Goal: Communication & Community: Ask a question

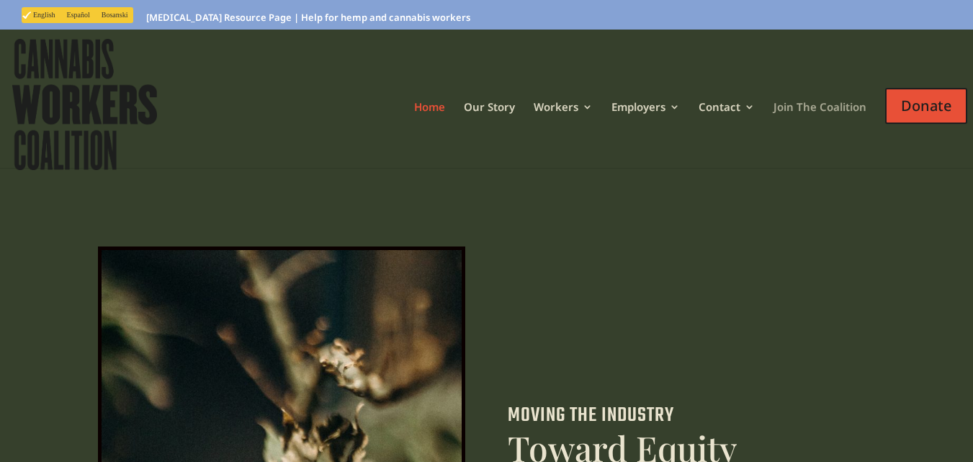
click at [699, 102] on link "Contact" at bounding box center [727, 126] width 56 height 48
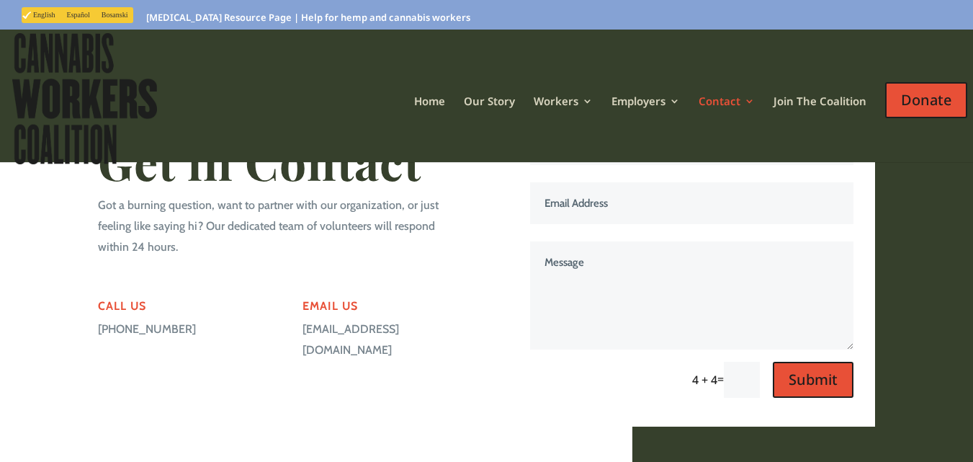
scroll to position [112, 0]
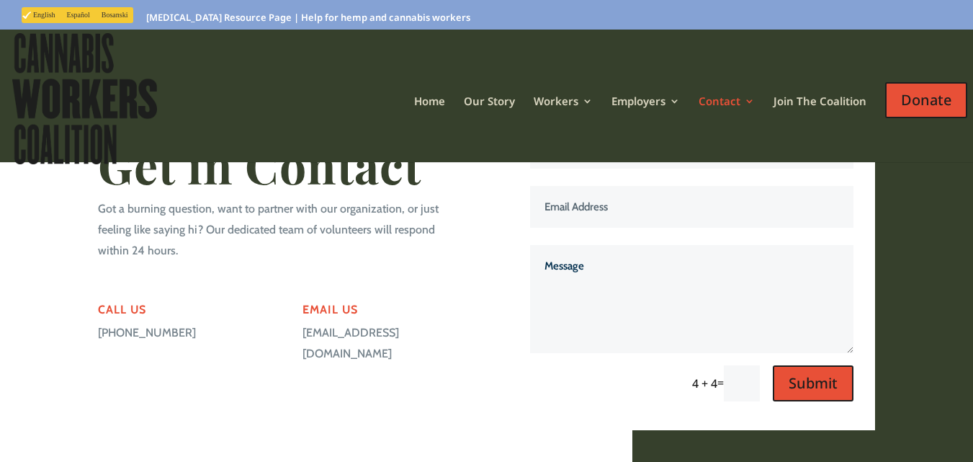
click at [638, 247] on textarea "Message" at bounding box center [692, 299] width 324 height 108
paste textarea "Recently I was in the neighborhood and thought I’d offer a complimentary cleani…"
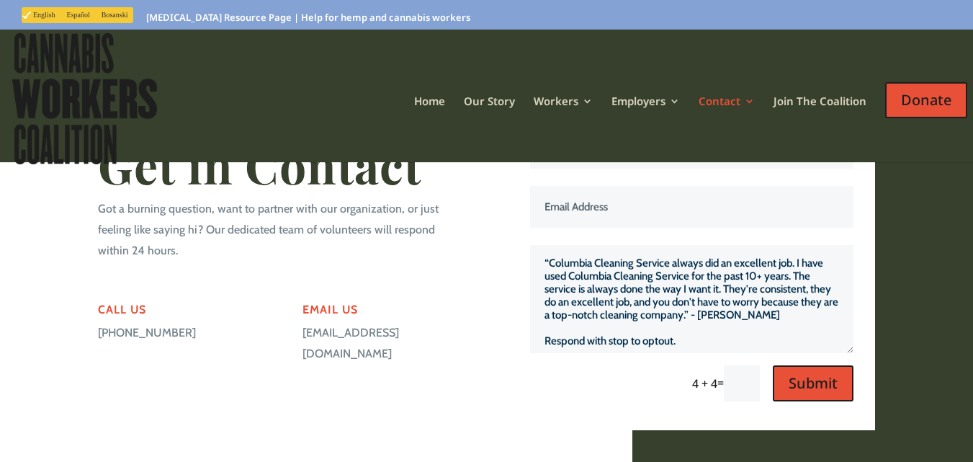
scroll to position [0, 0]
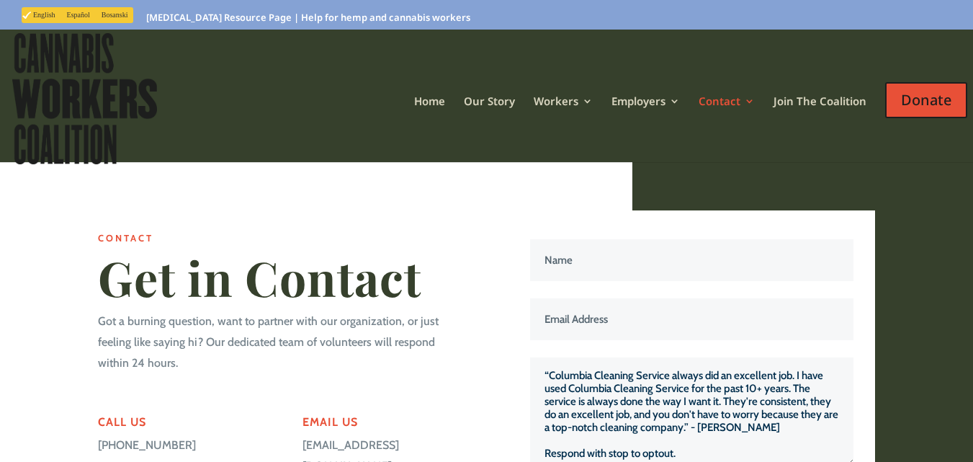
type textarea "Recently I was in the neighborhood and thought I’d offer a complimentary cleani…"
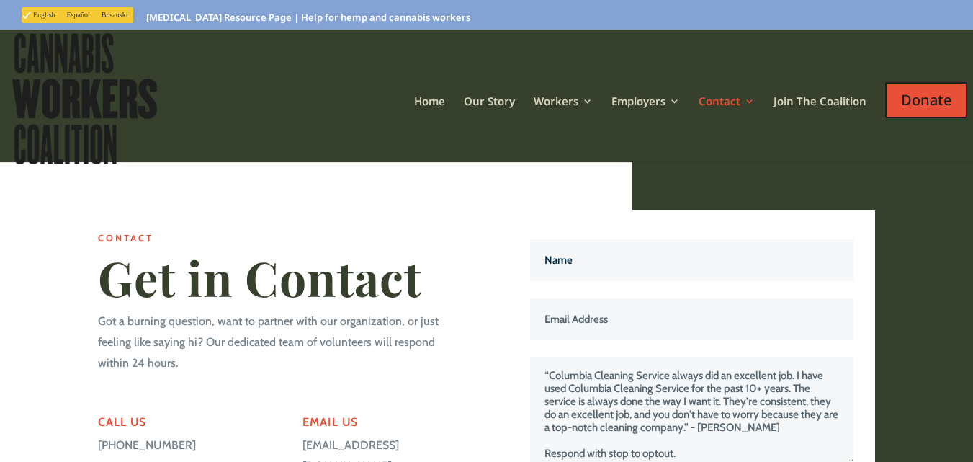
drag, startPoint x: 607, startPoint y: 244, endPoint x: 509, endPoint y: 321, distance: 124.2
click at [578, 254] on input "Name" at bounding box center [692, 260] width 324 height 42
drag, startPoint x: 536, startPoint y: 273, endPoint x: 567, endPoint y: 321, distance: 57.4
click at [533, 298] on input "Email Address" at bounding box center [692, 319] width 324 height 42
drag, startPoint x: 563, startPoint y: 236, endPoint x: 535, endPoint y: 262, distance: 38.2
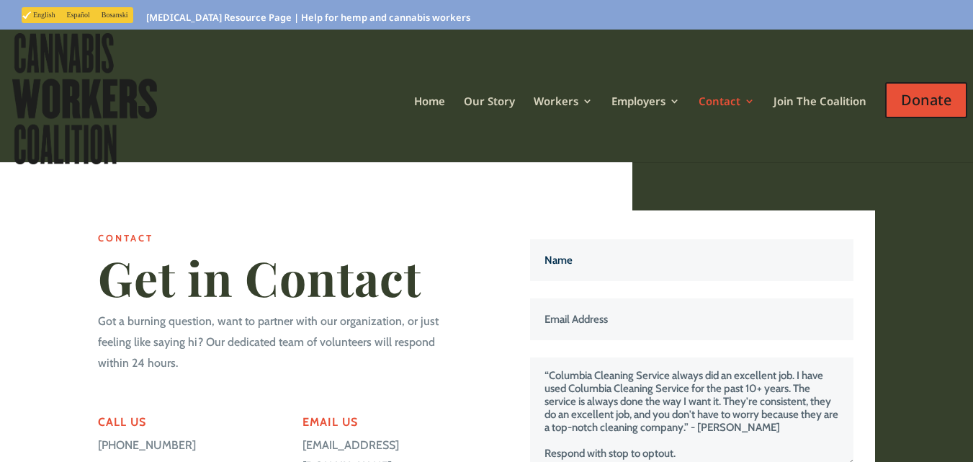
click at [560, 239] on input "Name" at bounding box center [692, 260] width 324 height 42
type input "Ilya Tarkovskiy"
drag, startPoint x: 531, startPoint y: 282, endPoint x: 560, endPoint y: 319, distance: 47.3
click at [530, 298] on input "Email Address" at bounding box center [692, 319] width 324 height 42
type input "ilya@columbiacleanersusa.com"
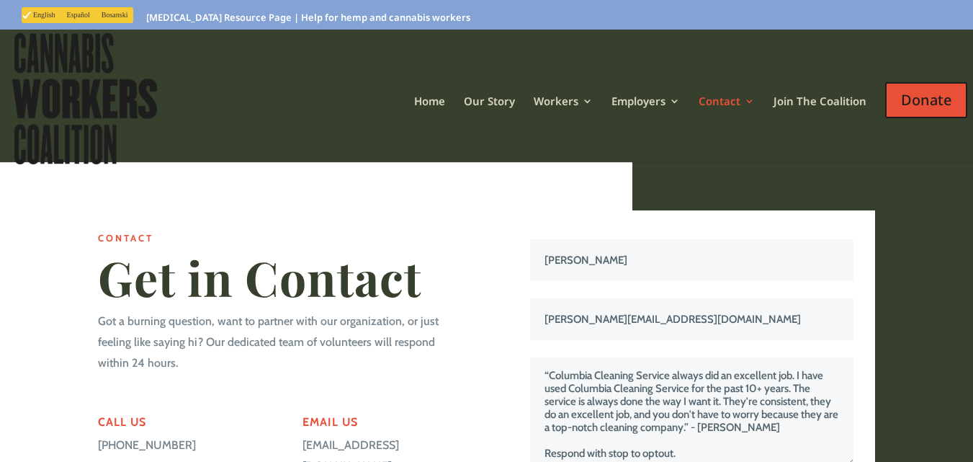
type input "8"
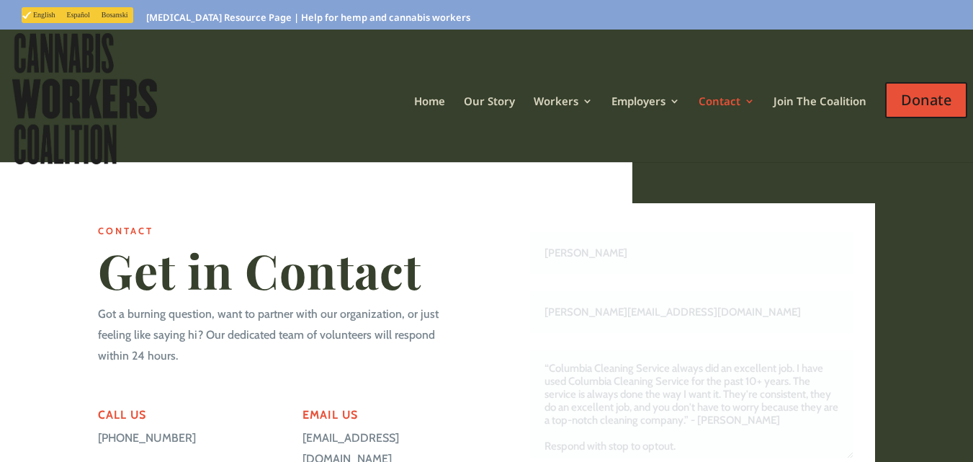
click at [592, 454] on form "Name Ilya Tarkovskiy Email Address ilya@columbiacleanersusa.com Message 4 + 4 =…" at bounding box center [687, 369] width 334 height 275
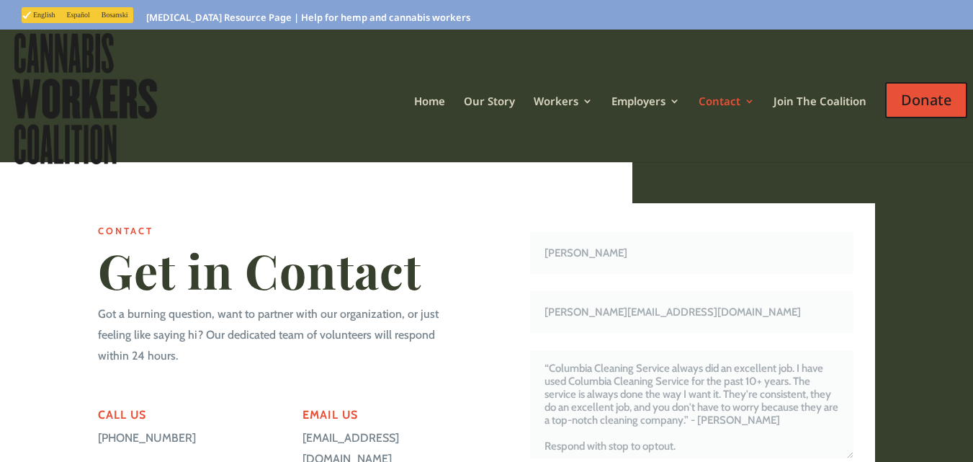
click at [600, 445] on form "Name Ilya Tarkovskiy Email Address ilya@columbiacleanersusa.com Message 4 + 4 =…" at bounding box center [687, 369] width 334 height 275
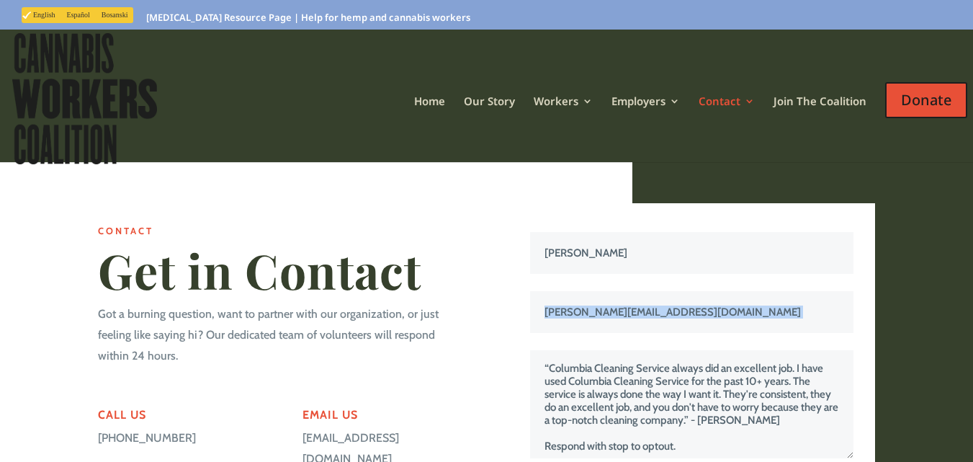
click at [600, 445] on form "Name Ilya Tarkovskiy Email Address ilya@columbiacleanersusa.com Message 4 + 4 =…" at bounding box center [687, 369] width 334 height 275
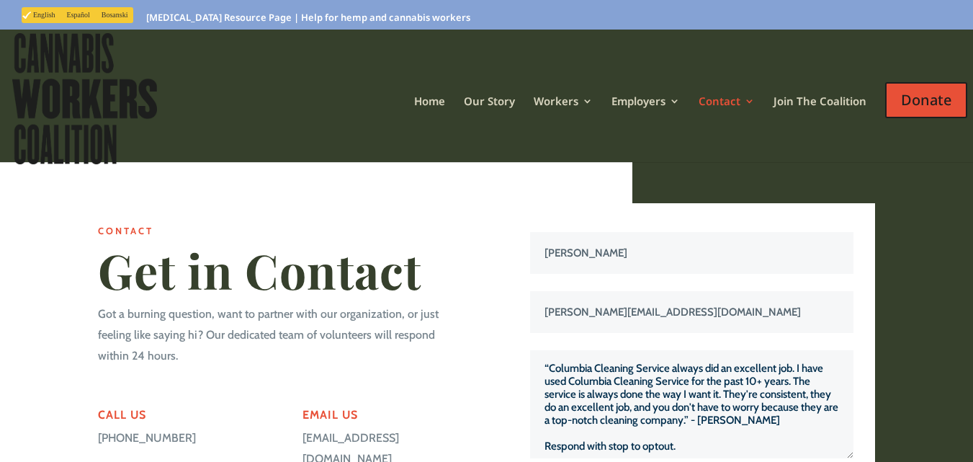
click at [593, 375] on textarea "Recently I was in the neighborhood and thought I’d offer a complimentary cleani…" at bounding box center [692, 404] width 324 height 108
